Goal: Information Seeking & Learning: Learn about a topic

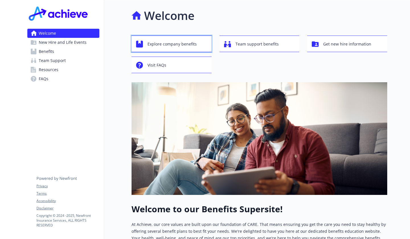
click at [148, 43] on span "Explore company benefits" at bounding box center [172, 44] width 49 height 11
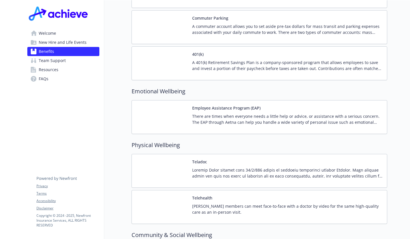
scroll to position [969, 0]
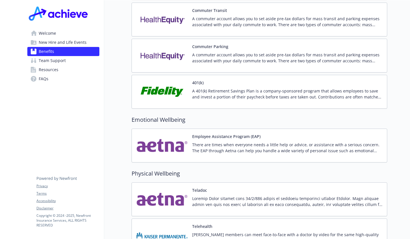
click at [221, 90] on p "A 401(k) Retirement Savings Plan is a company-sponsored program that allows emp…" at bounding box center [287, 94] width 190 height 12
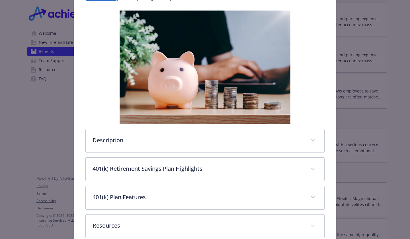
scroll to position [117, 0]
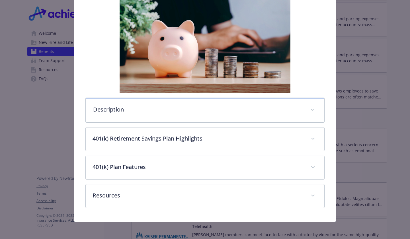
click at [305, 110] on div "Description" at bounding box center [205, 110] width 239 height 25
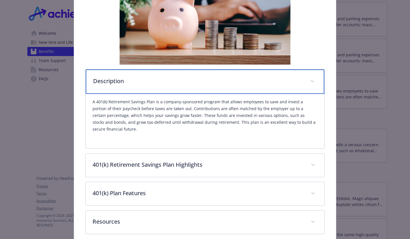
scroll to position [173, 0]
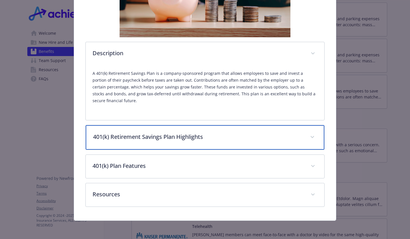
click at [308, 138] on span "details for plan Financial Wellbeing - 401(k) - 401(k)" at bounding box center [312, 137] width 9 height 9
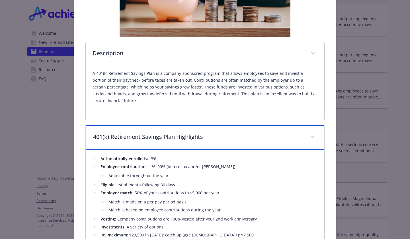
scroll to position [201, 0]
